Goal: Information Seeking & Learning: Get advice/opinions

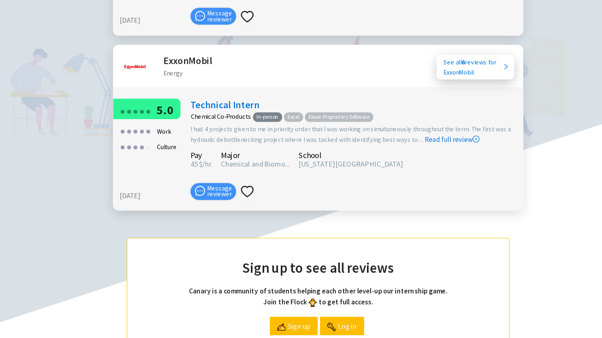
scroll to position [1120, 0]
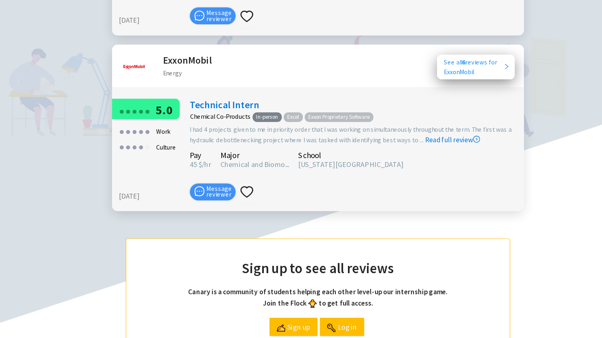
click at [478, 62] on div "See all 6 reviews for ExxonMobil" at bounding box center [455, 71] width 53 height 18
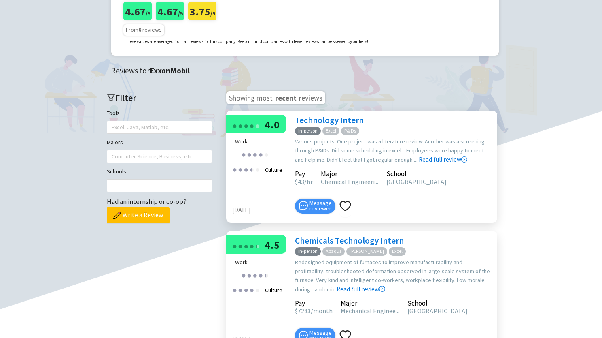
scroll to position [110, 0]
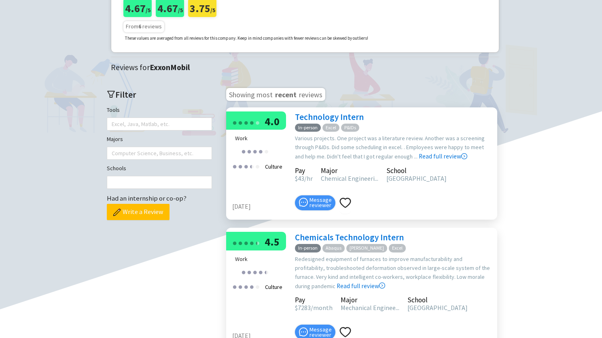
click at [328, 113] on link "Technology Intern" at bounding box center [329, 116] width 69 height 11
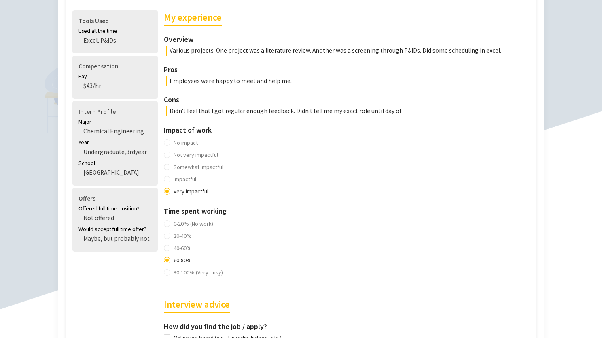
scroll to position [209, 0]
click at [4, 0] on div "ExxonMobil Energy See all reviews for ExxonMobil Technology Intern   Message re…" at bounding box center [301, 241] width 602 height 852
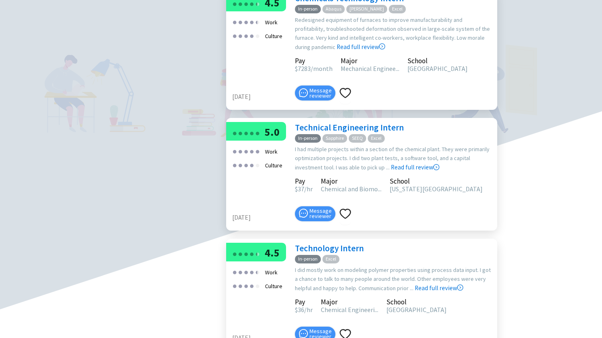
scroll to position [349, 0]
click at [353, 129] on link "Technical Engineering Intern" at bounding box center [349, 126] width 109 height 11
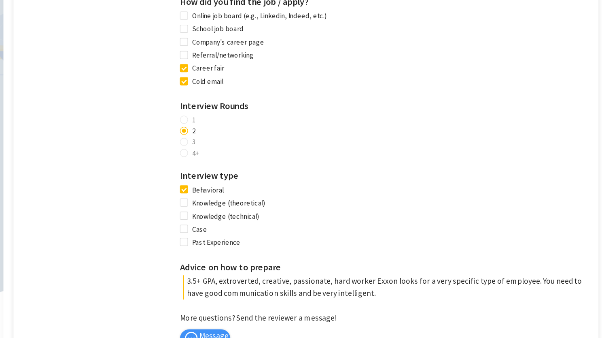
scroll to position [575, 0]
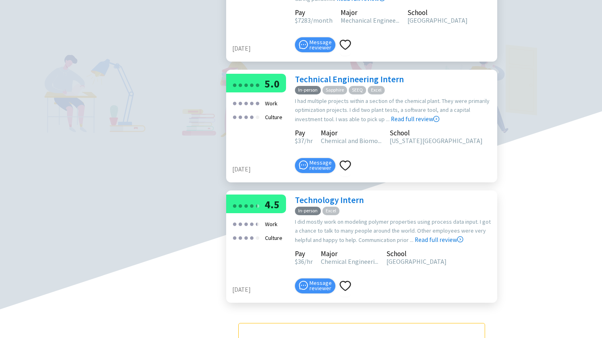
scroll to position [443, 0]
